Goal: Navigation & Orientation: Find specific page/section

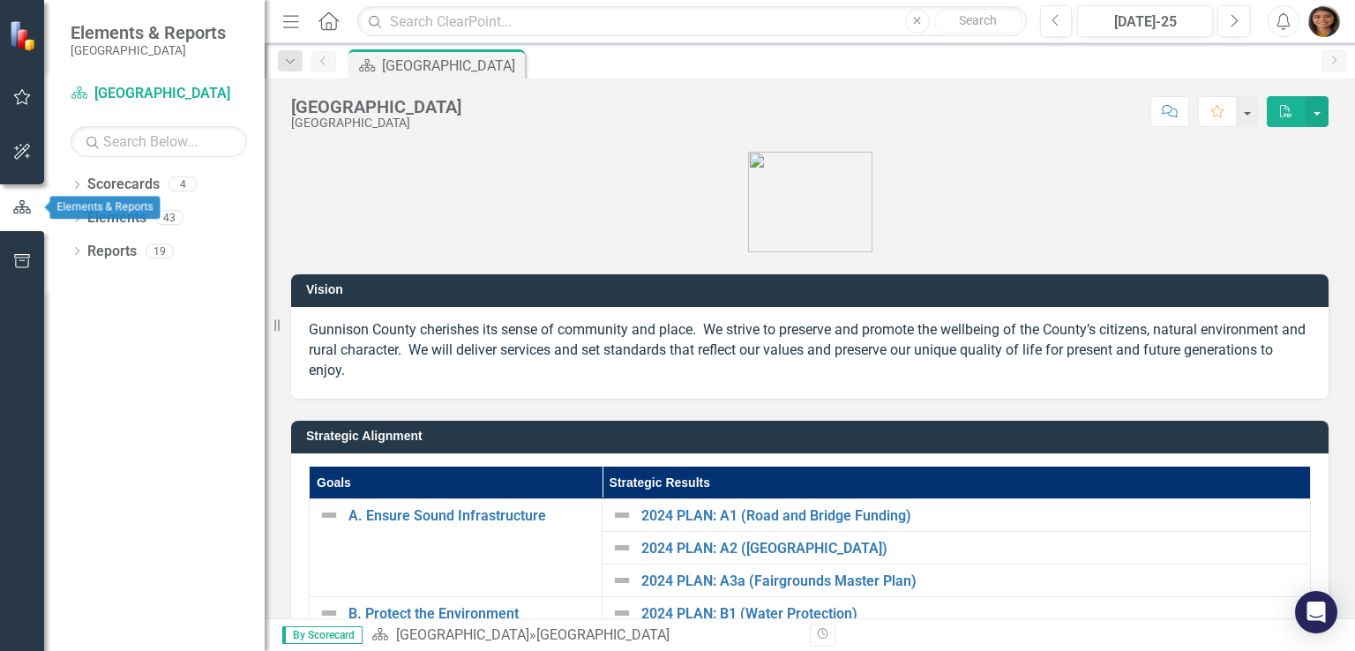
click at [18, 219] on button "button" at bounding box center [22, 207] width 44 height 29
click at [15, 96] on icon "button" at bounding box center [22, 97] width 17 height 16
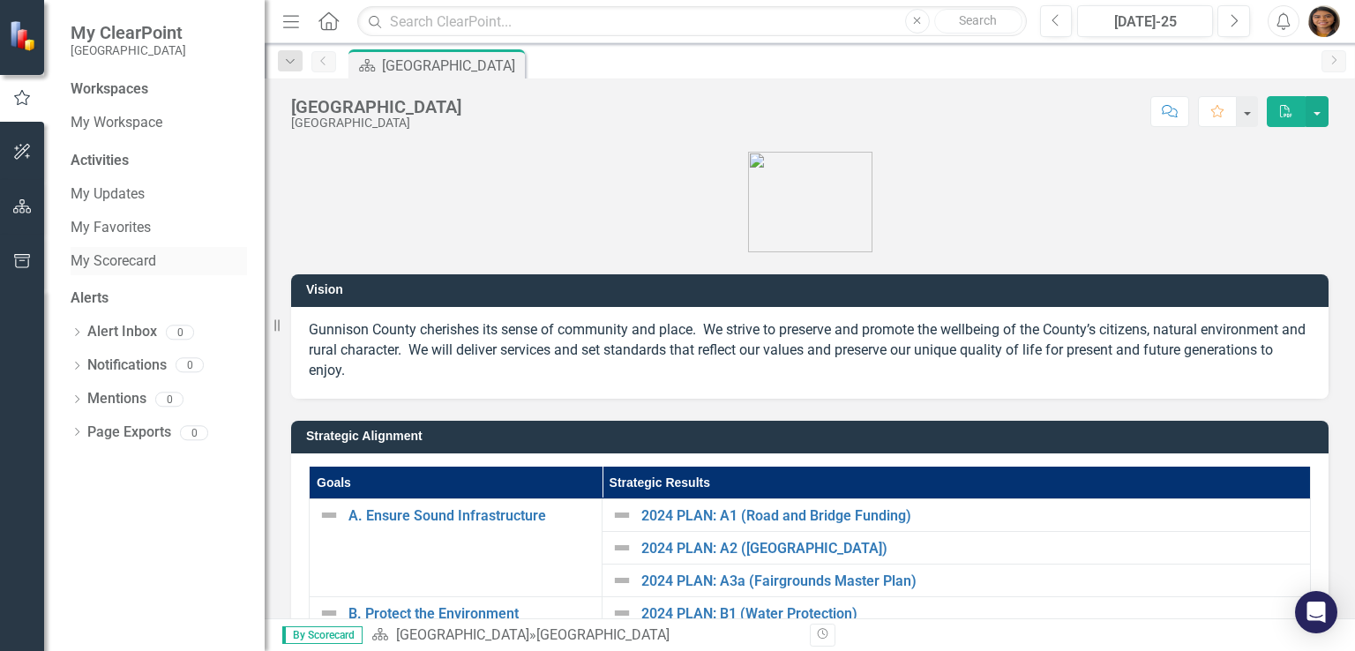
click at [124, 256] on link "My Scorecard" at bounding box center [159, 261] width 176 height 20
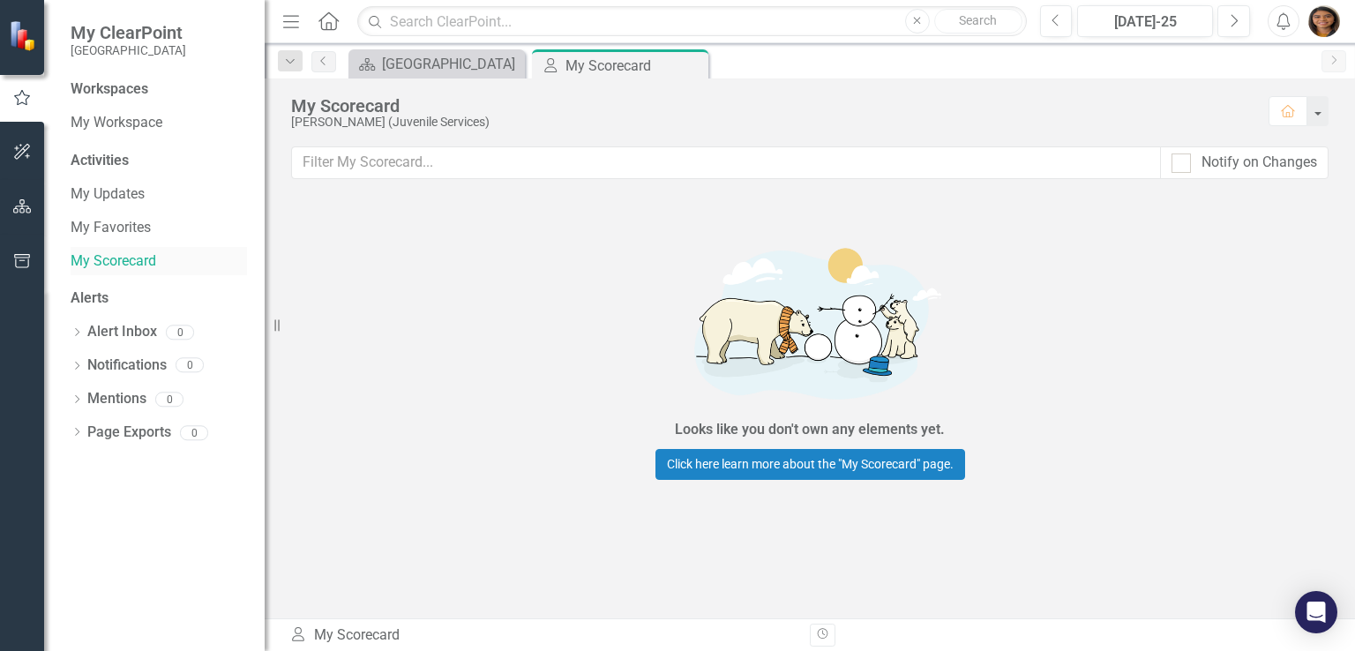
click at [127, 266] on link "My Scorecard" at bounding box center [159, 261] width 176 height 20
click at [1323, 115] on button "button" at bounding box center [1317, 111] width 23 height 30
click at [1325, 32] on img "button" at bounding box center [1324, 21] width 32 height 32
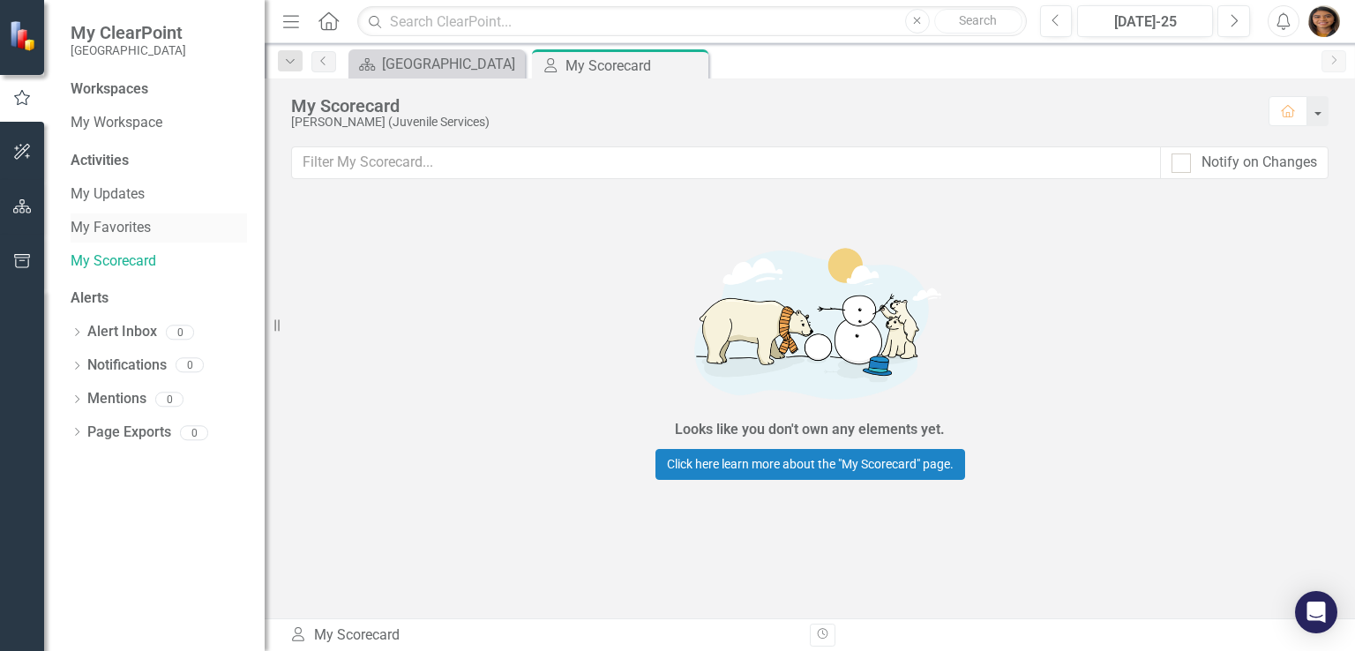
click at [107, 220] on link "My Favorites" at bounding box center [159, 228] width 176 height 20
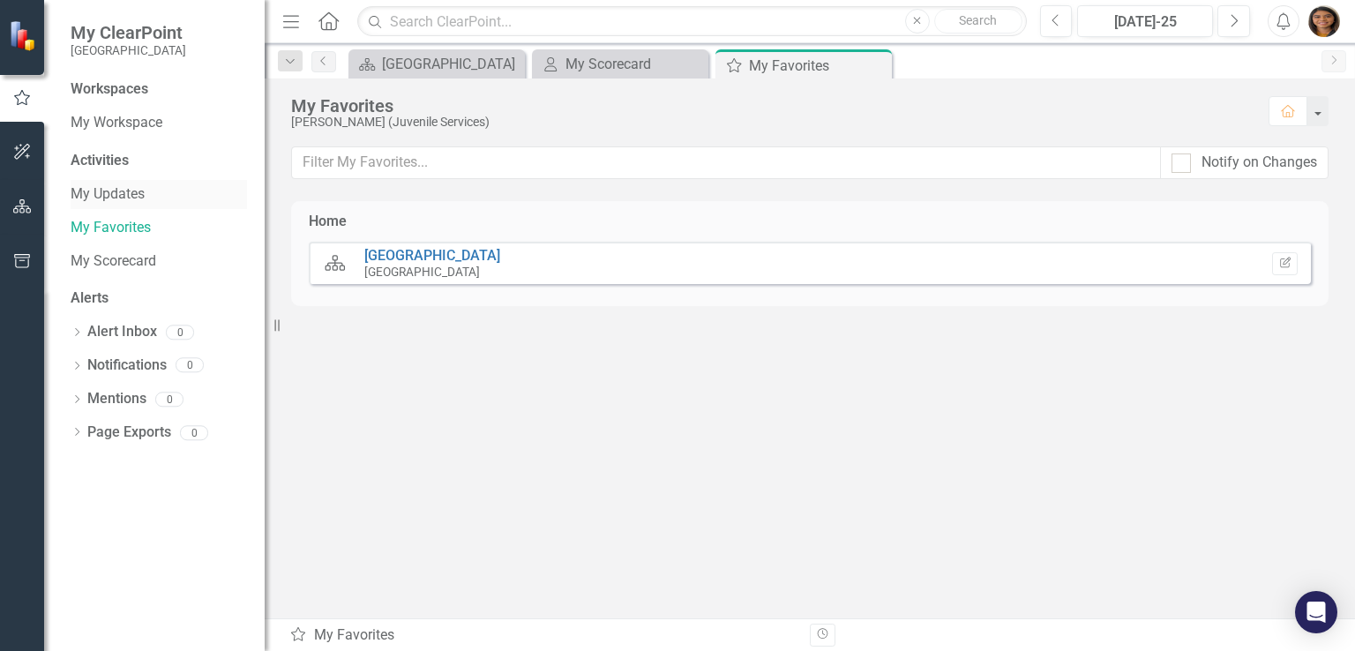
click at [109, 202] on link "My Updates" at bounding box center [159, 194] width 176 height 20
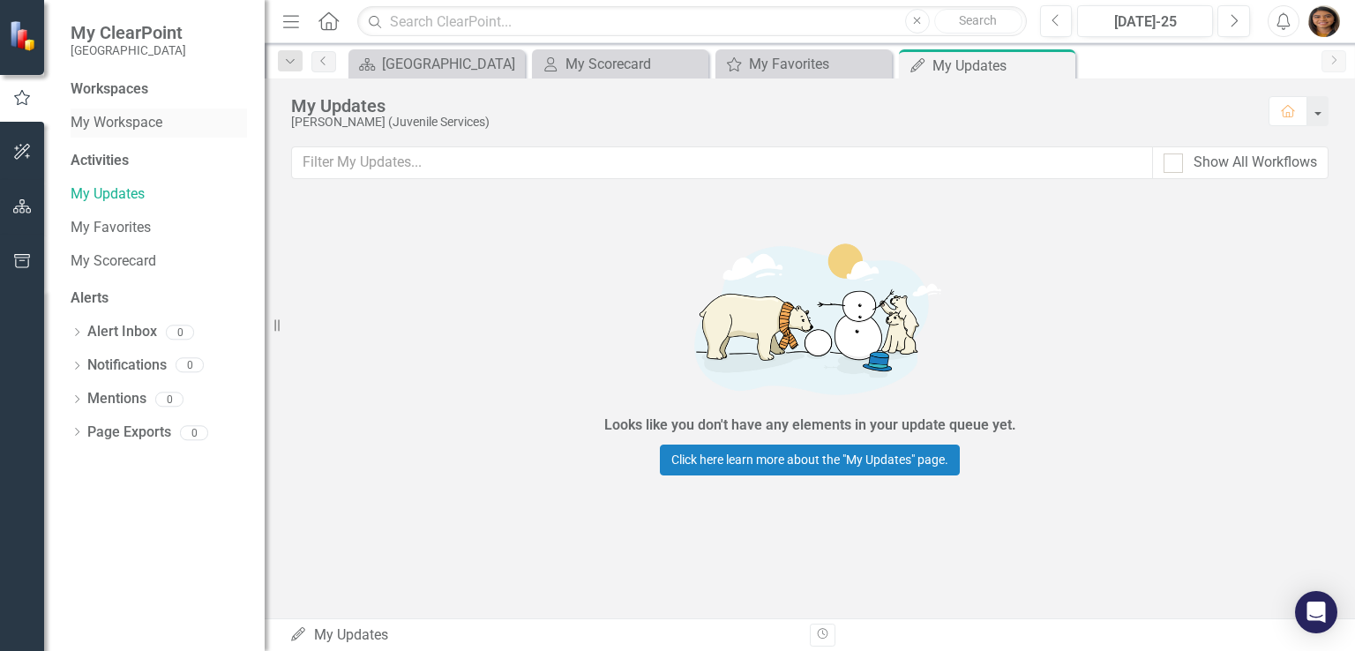
click at [116, 121] on link "My Workspace" at bounding box center [159, 123] width 176 height 20
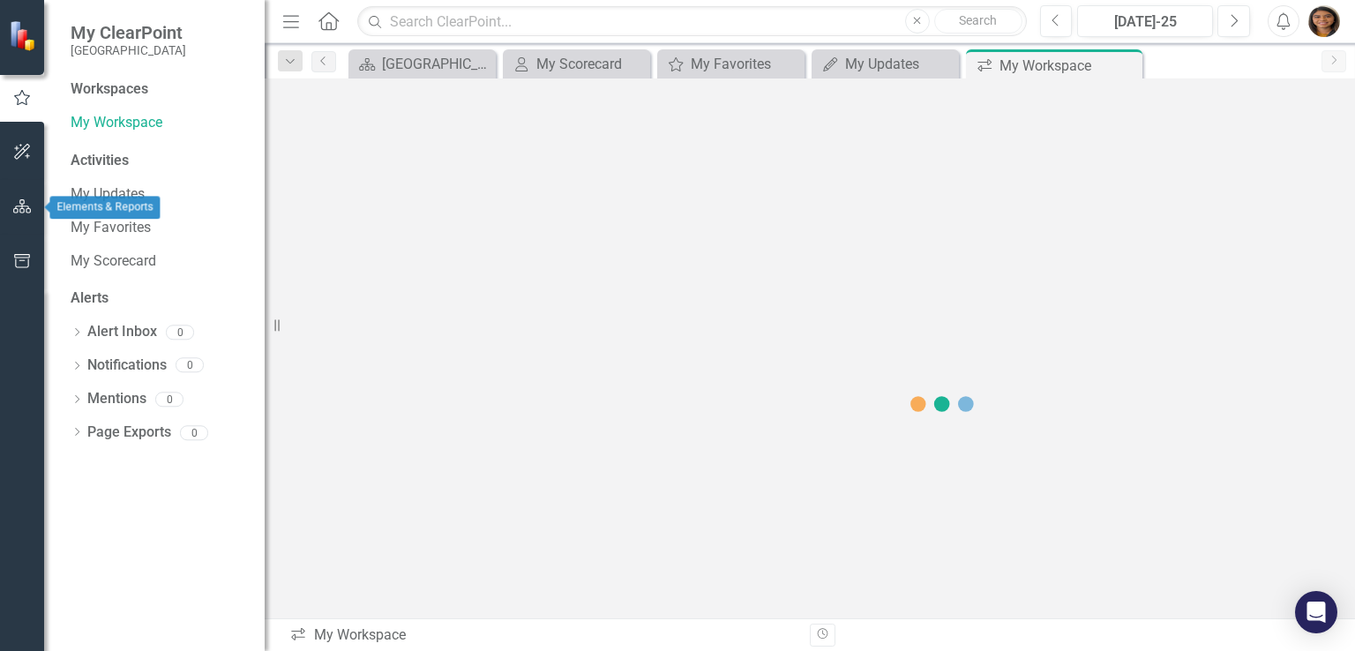
click at [20, 207] on icon "button" at bounding box center [22, 206] width 19 height 14
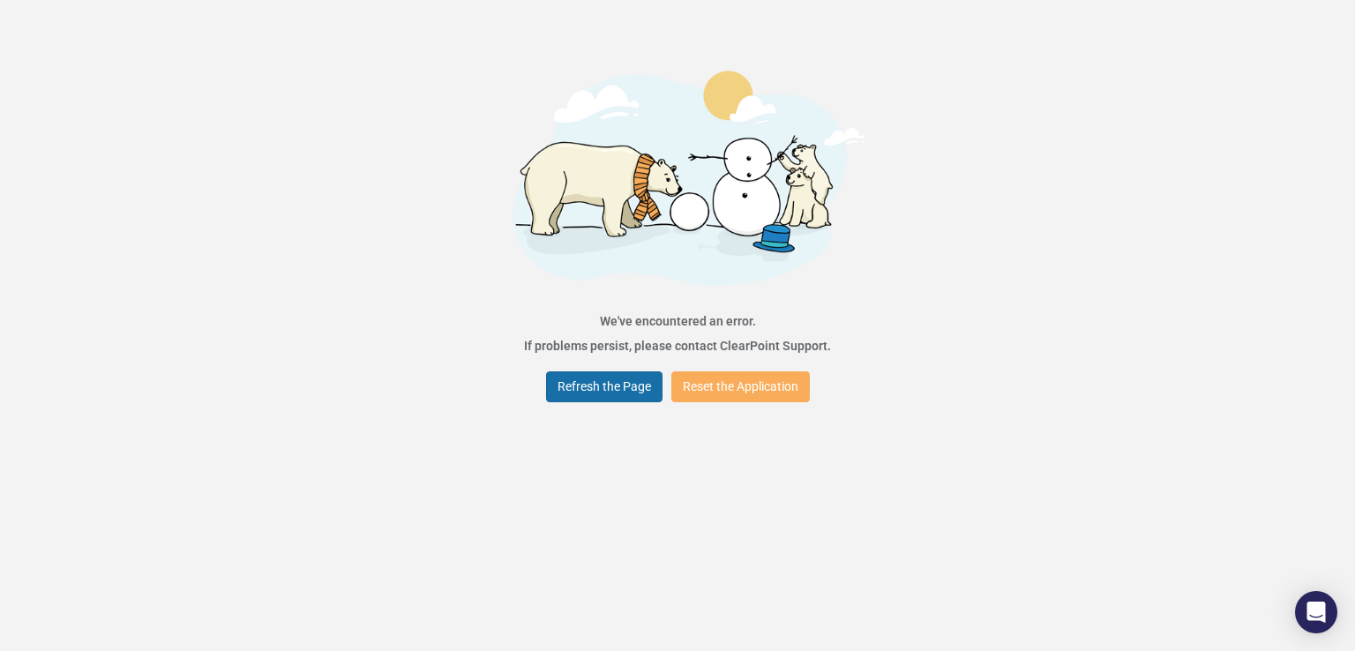
click at [611, 376] on button "Refresh the Page" at bounding box center [604, 386] width 116 height 31
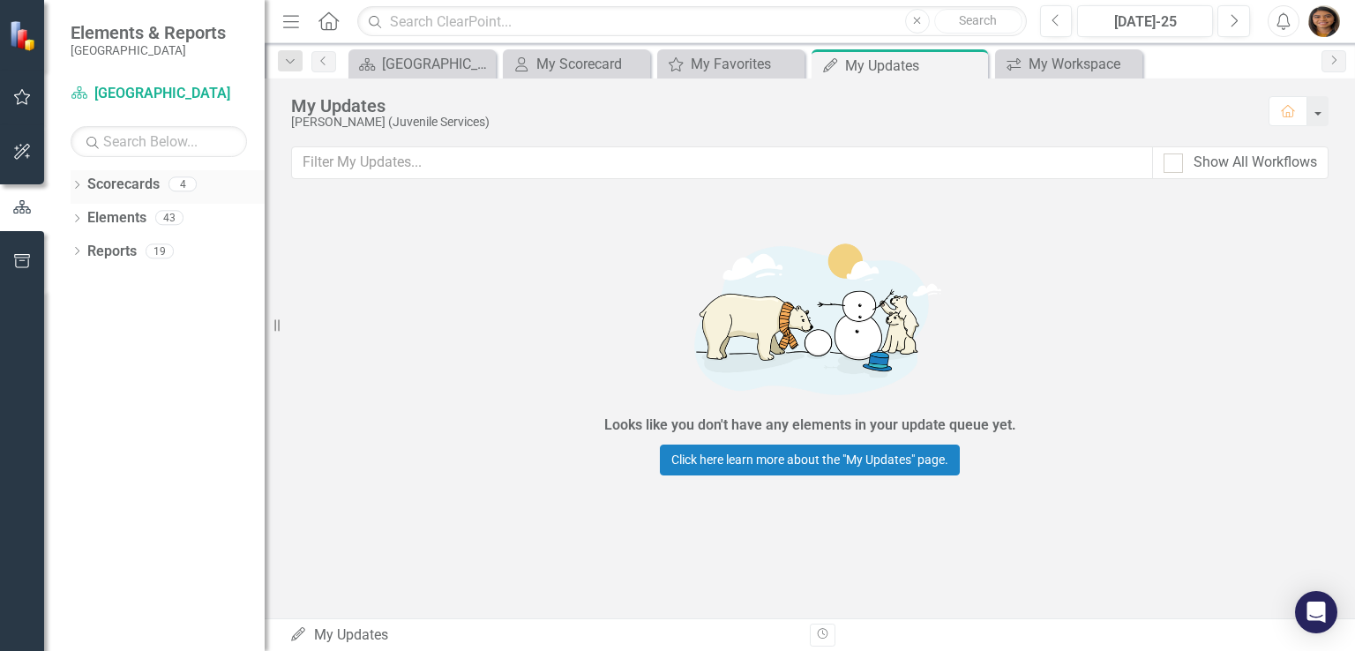
click at [127, 183] on link "Scorecards" at bounding box center [123, 185] width 72 height 20
click at [78, 184] on icon at bounding box center [77, 185] width 4 height 8
click at [89, 217] on icon "Dropdown" at bounding box center [85, 217] width 13 height 11
click at [106, 254] on icon "Dropdown" at bounding box center [103, 250] width 13 height 11
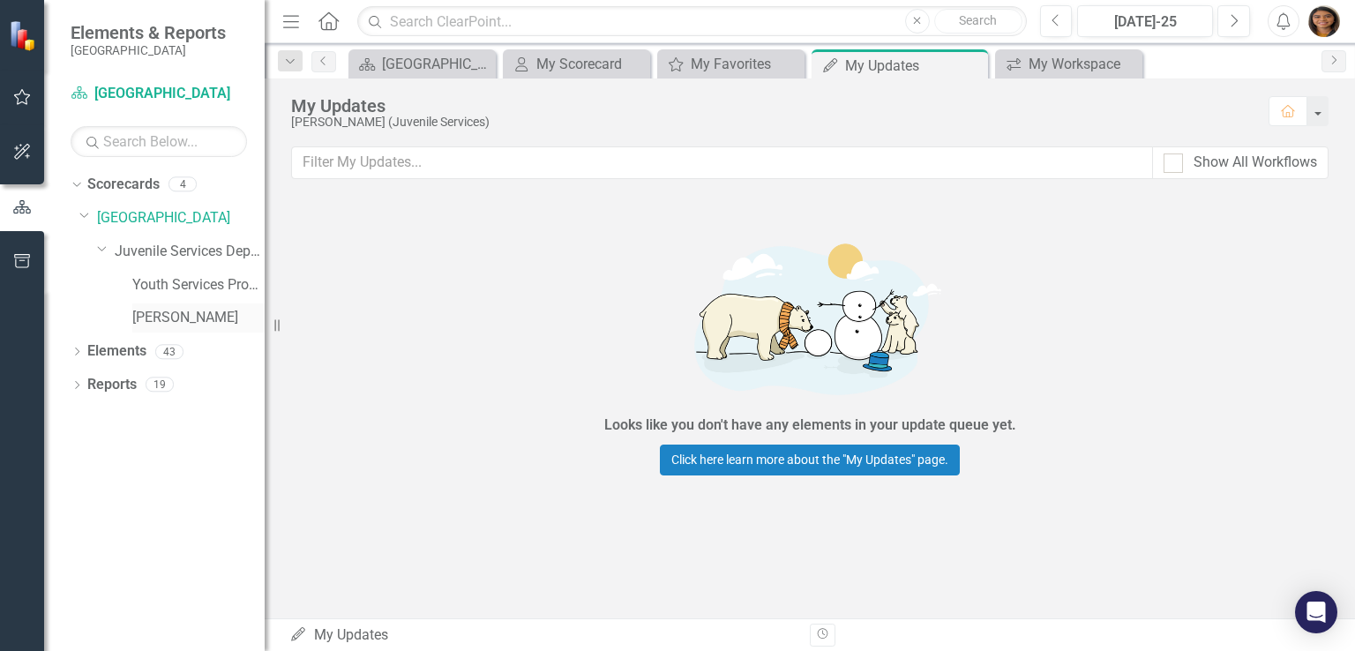
click at [148, 316] on link "[PERSON_NAME]" at bounding box center [198, 318] width 132 height 20
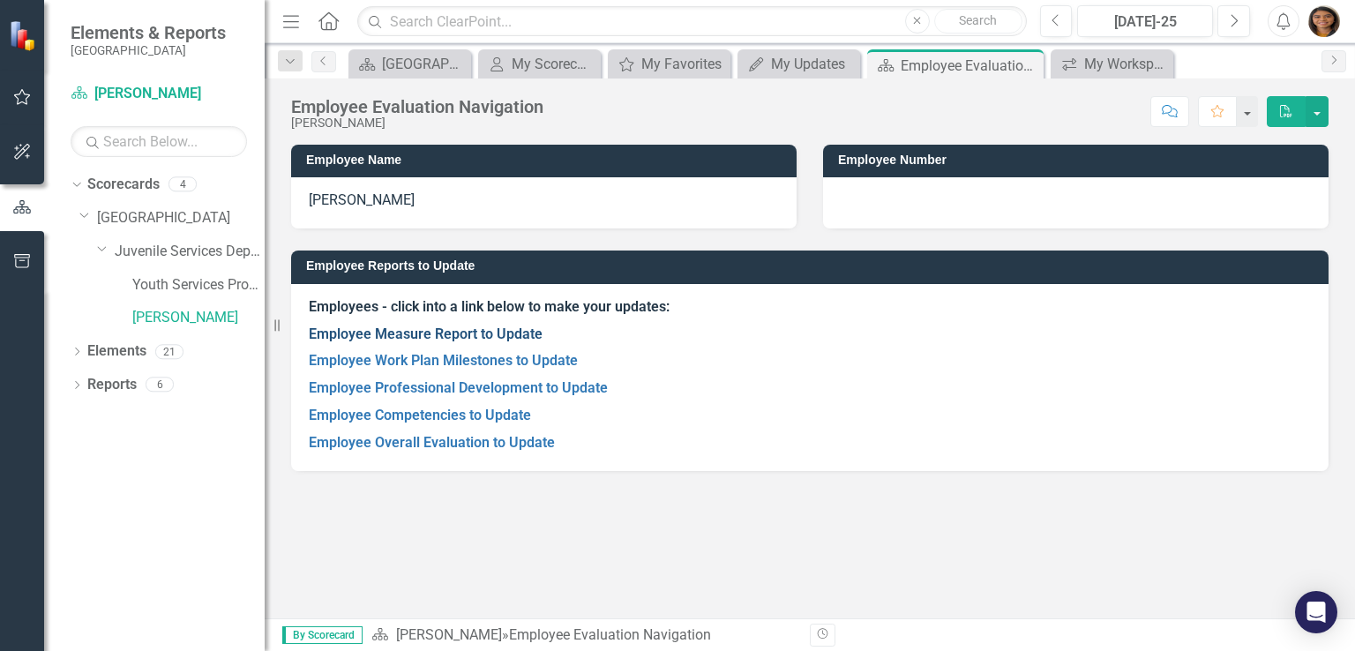
click at [515, 336] on link "Employee Measure Report to Update" at bounding box center [426, 334] width 234 height 17
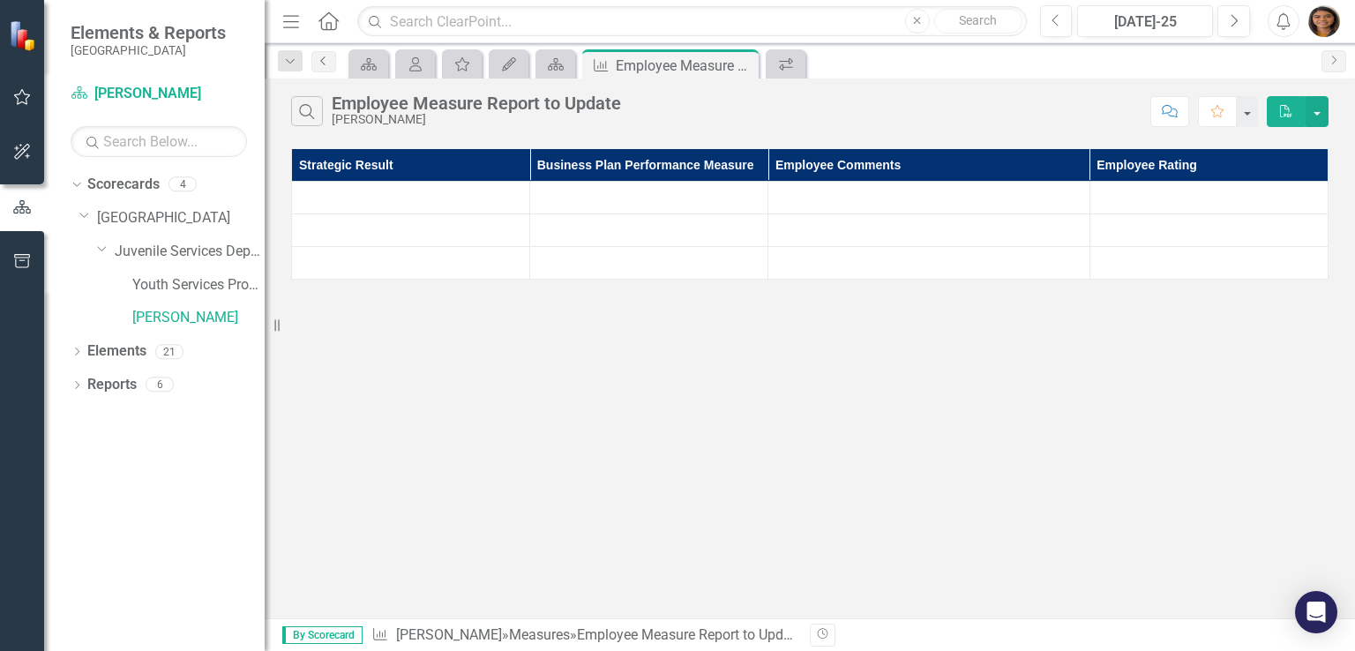
click at [326, 57] on icon "Previous" at bounding box center [324, 61] width 14 height 11
